Goal: Information Seeking & Learning: Learn about a topic

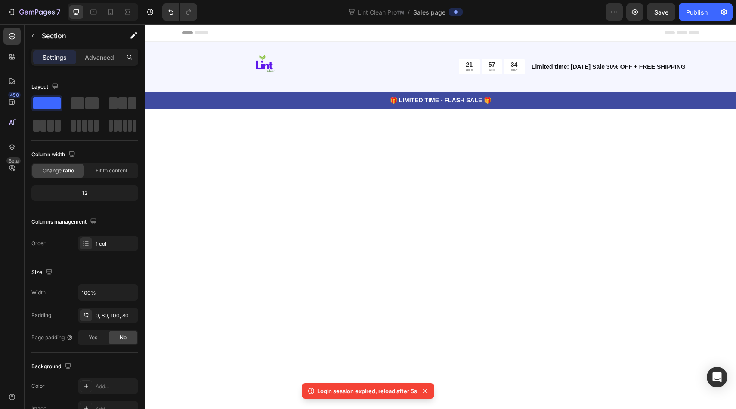
scroll to position [4122, 0]
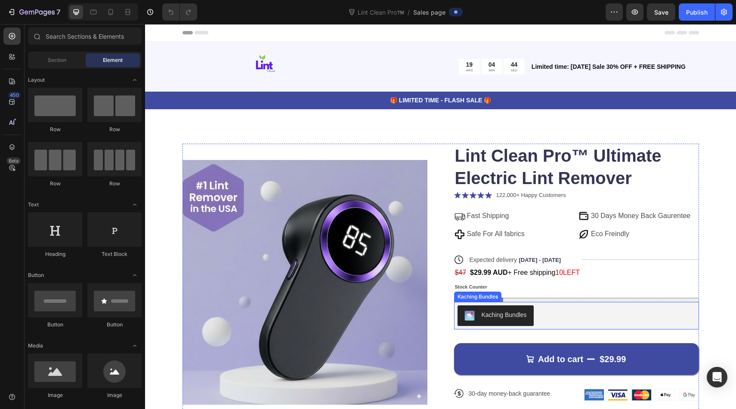
click at [514, 308] on button "Kaching Bundles" at bounding box center [495, 316] width 76 height 21
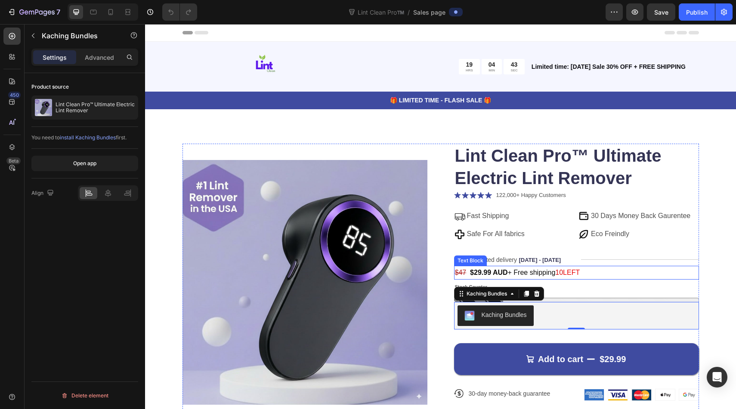
click at [547, 273] on span "$29.99 AUD + Free shipping" at bounding box center [512, 272] width 85 height 7
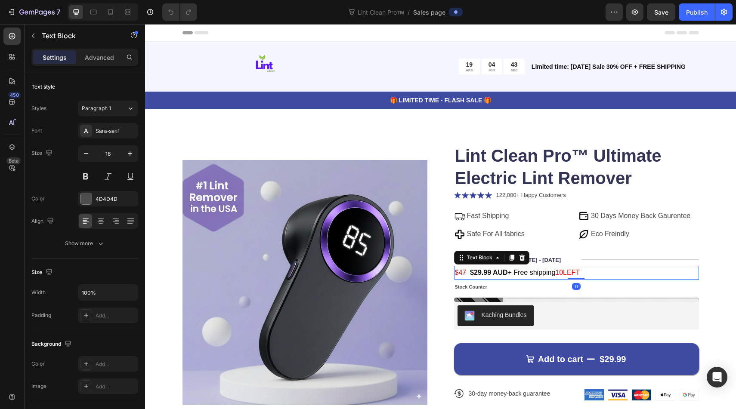
click at [547, 273] on span "$29.99 AUD + Free shipping" at bounding box center [512, 272] width 85 height 7
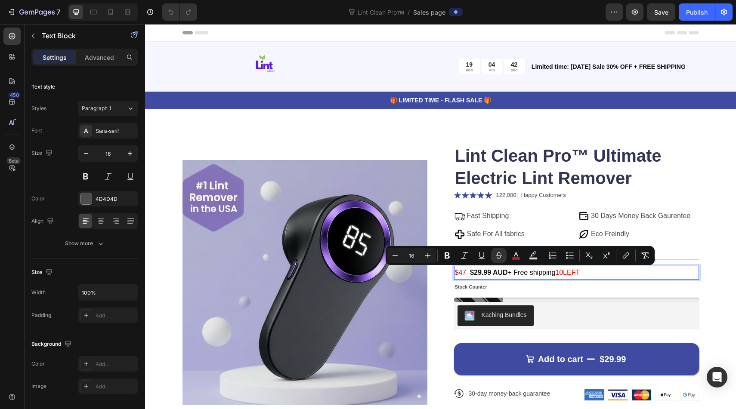
click at [547, 273] on span "$29.99 AUD + Free shipping" at bounding box center [512, 272] width 85 height 7
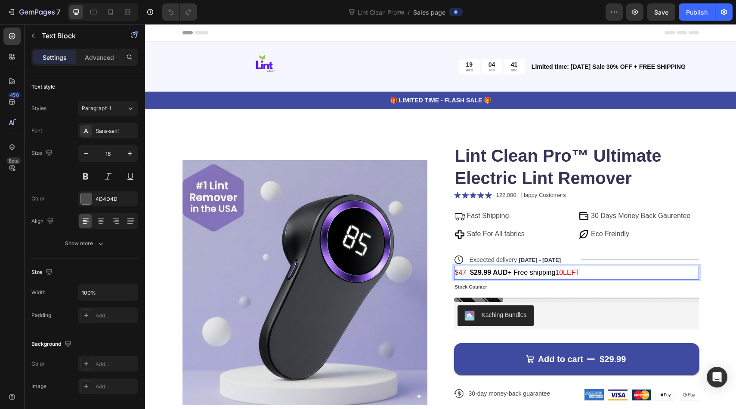
click at [552, 272] on span "$29.99 AUD + Free shipping" at bounding box center [512, 272] width 85 height 7
click at [555, 272] on span "$29.99 AUD + Free shipping" at bounding box center [512, 272] width 85 height 7
click at [703, 312] on div "Product Images Icon Icon Icon Icon Icon Icon List Briana M. Verified Buyer Text…" at bounding box center [440, 372] width 591 height 526
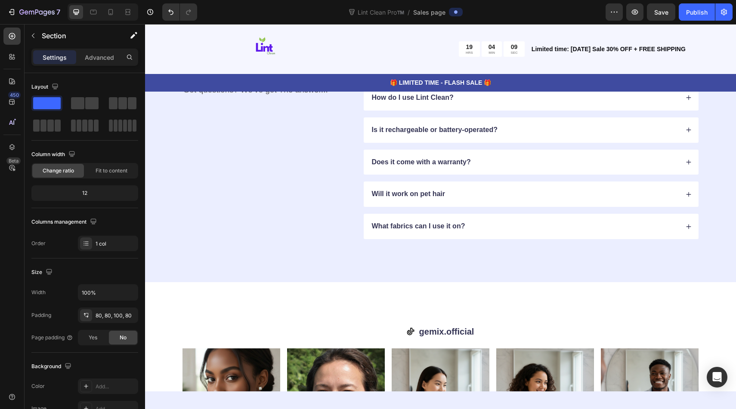
scroll to position [4400, 0]
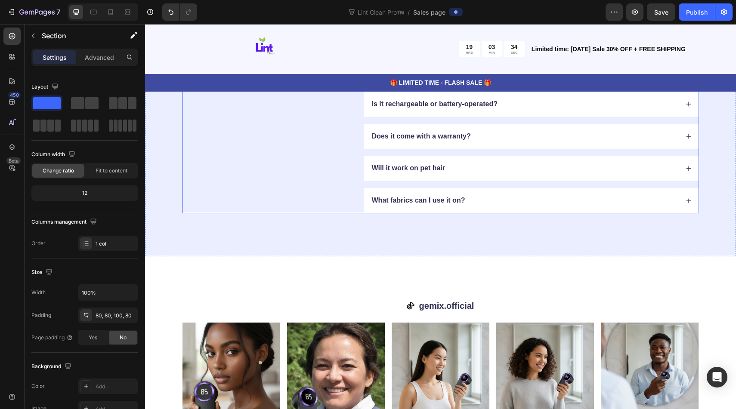
click at [279, 134] on div "FAQs Heading Got questions? We’ve got The answer... Text Block" at bounding box center [266, 120] width 168 height 186
